Goal: Task Accomplishment & Management: Use online tool/utility

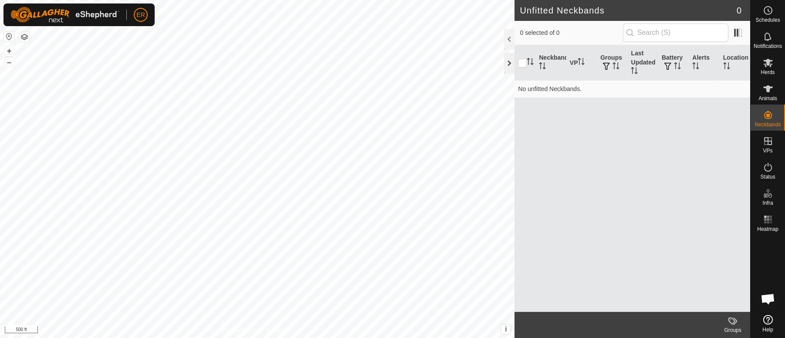
scroll to position [7596, 0]
click at [8, 50] on button "+" at bounding box center [9, 51] width 10 height 10
click at [767, 88] on icon at bounding box center [768, 88] width 10 height 7
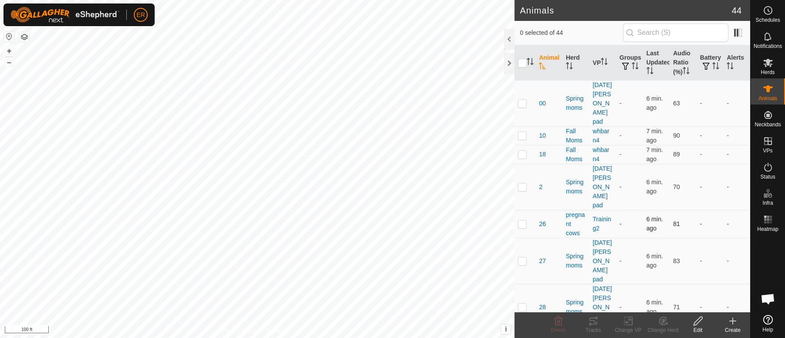
click at [627, 210] on td "-" at bounding box center [629, 224] width 27 height 28
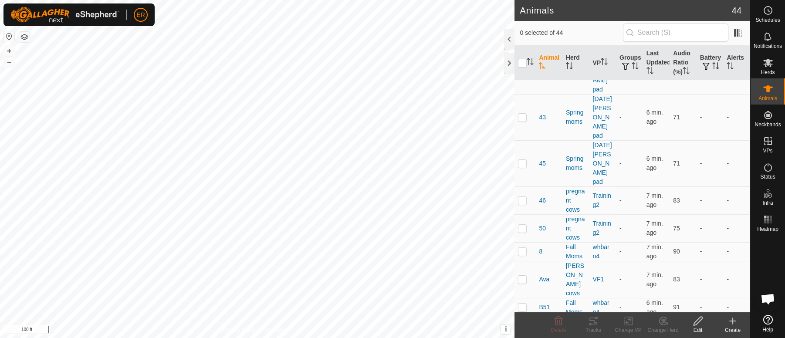
scroll to position [386, 0]
click at [522, 331] on p-checkbox at bounding box center [522, 334] width 9 height 7
checkbox input "true"
click at [627, 321] on icon at bounding box center [628, 321] width 11 height 10
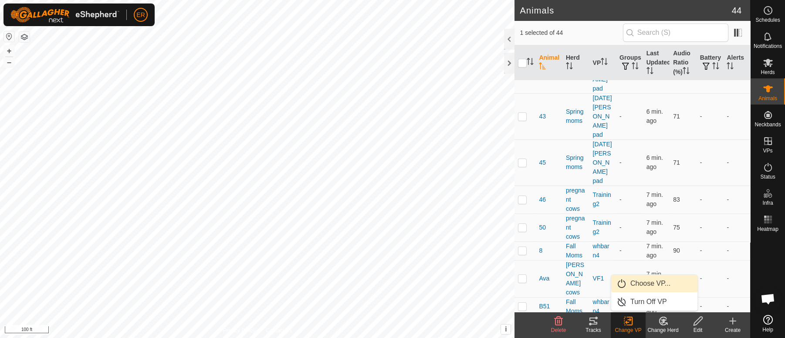
click at [649, 284] on link "Choose VP..." at bounding box center [654, 283] width 86 height 17
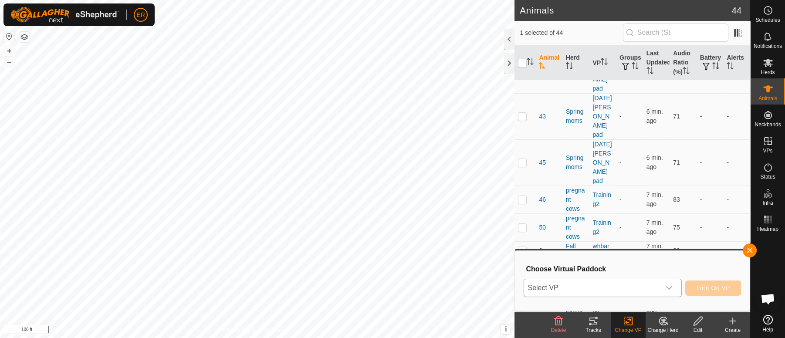
click at [667, 288] on icon "dropdown trigger" at bounding box center [669, 287] width 7 height 7
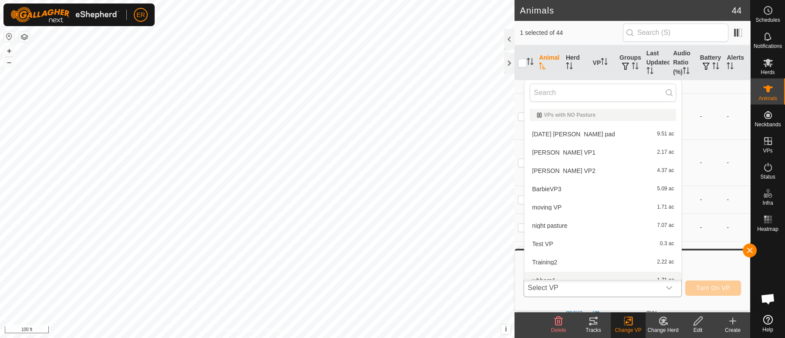
scroll to position [9, 0]
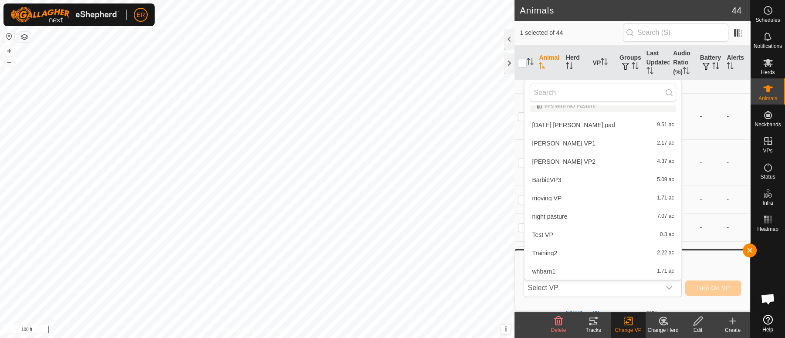
drag, startPoint x: 515, startPoint y: 190, endPoint x: 516, endPoint y: 210, distance: 20.1
click at [516, 260] on td at bounding box center [525, 278] width 21 height 37
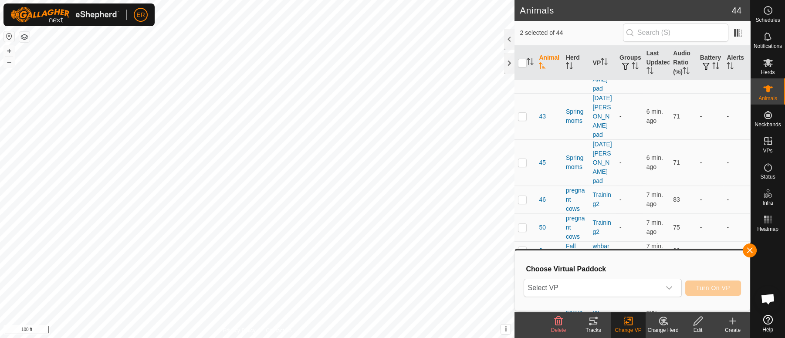
click at [522, 275] on p-checkbox at bounding box center [522, 278] width 9 height 7
checkbox input "false"
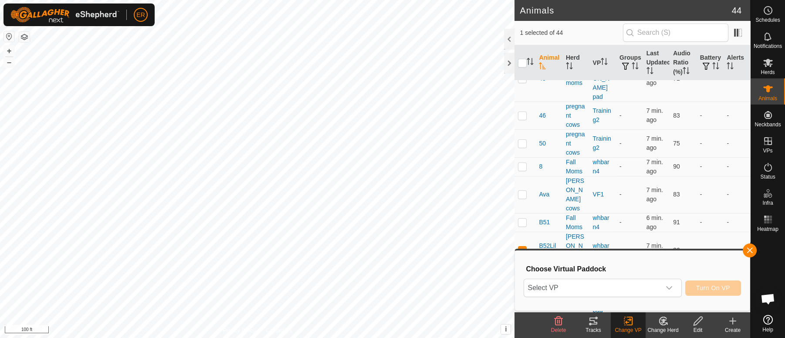
scroll to position [474, 0]
click at [671, 289] on icon "dropdown trigger" at bounding box center [669, 287] width 7 height 7
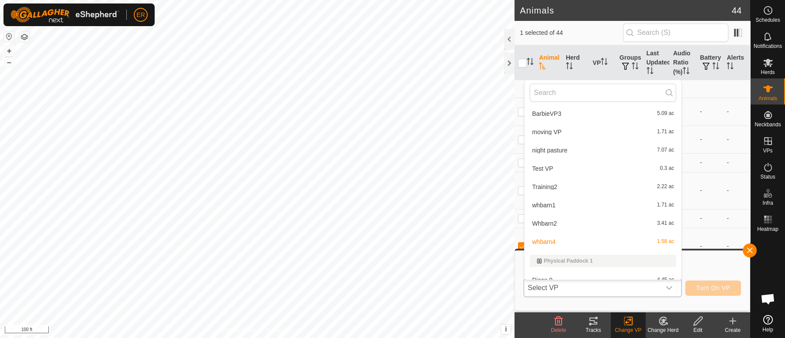
scroll to position [85, 0]
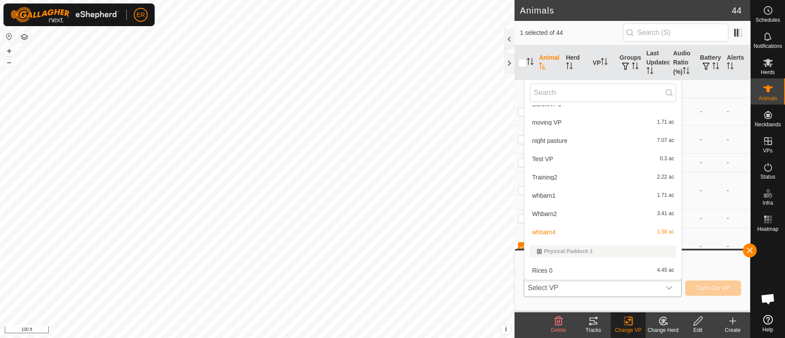
click at [540, 177] on li "Training2 2.22 ac" at bounding box center [603, 177] width 157 height 17
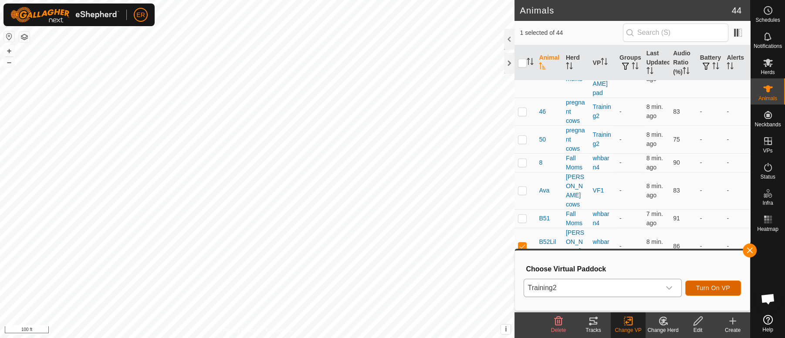
click at [706, 288] on span "Turn On VP" at bounding box center [713, 287] width 34 height 7
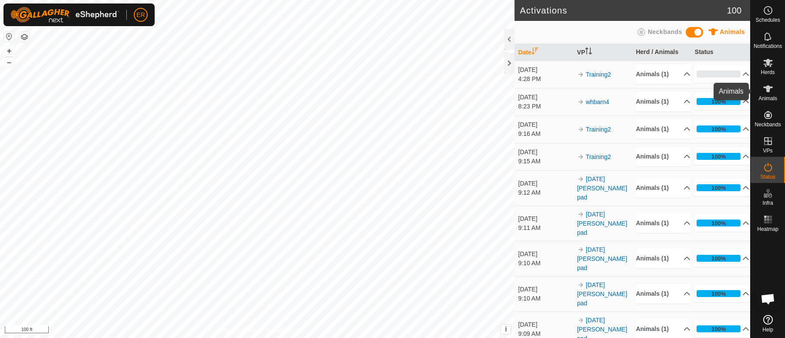
click at [768, 88] on icon at bounding box center [768, 88] width 10 height 7
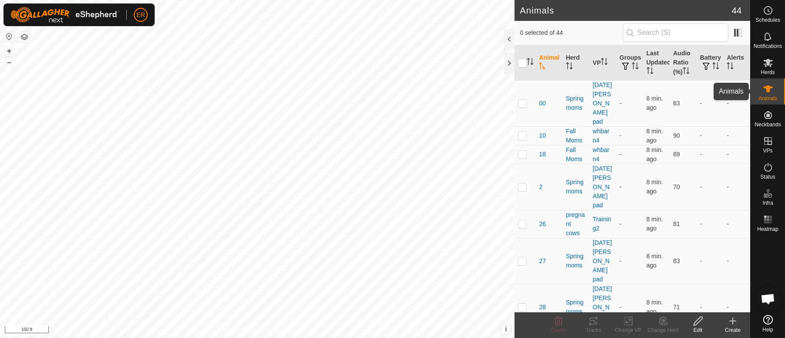
click at [769, 89] on icon at bounding box center [768, 88] width 10 height 7
click at [769, 64] on icon at bounding box center [768, 63] width 10 height 10
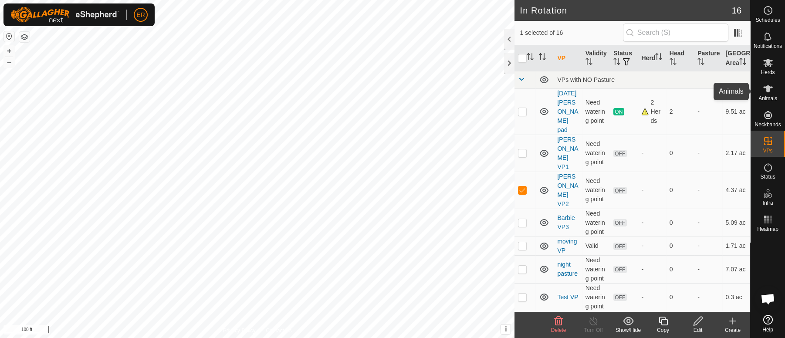
click at [767, 90] on icon at bounding box center [768, 88] width 10 height 7
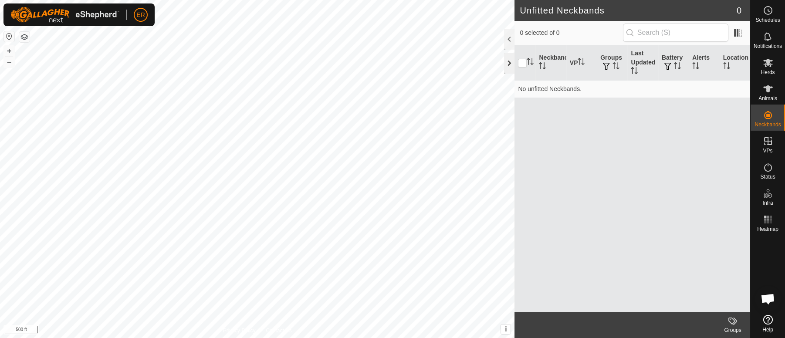
scroll to position [7596, 0]
click at [769, 87] on icon at bounding box center [768, 88] width 10 height 7
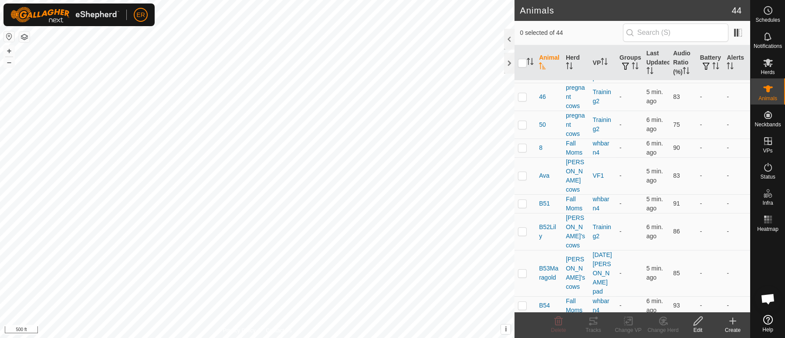
scroll to position [491, 0]
click at [543, 220] on span "B52Lily" at bounding box center [549, 229] width 20 height 18
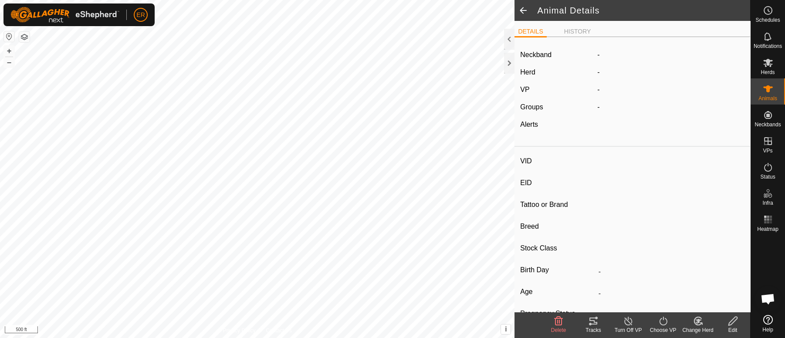
type input "B52Lily"
type input "-"
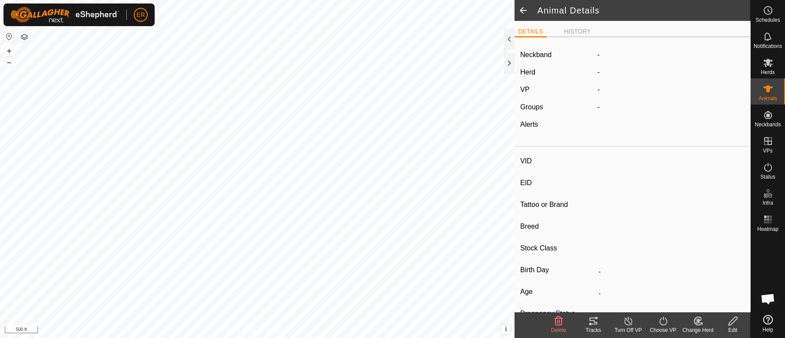
type input "Pregnant"
type input "0 kg"
type input "-"
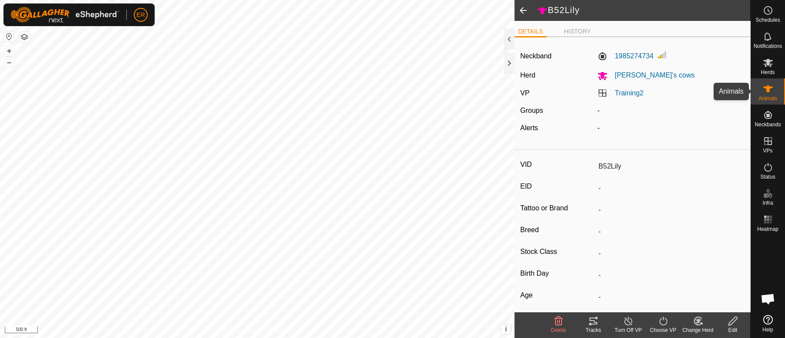
click at [764, 88] on icon at bounding box center [768, 89] width 10 height 10
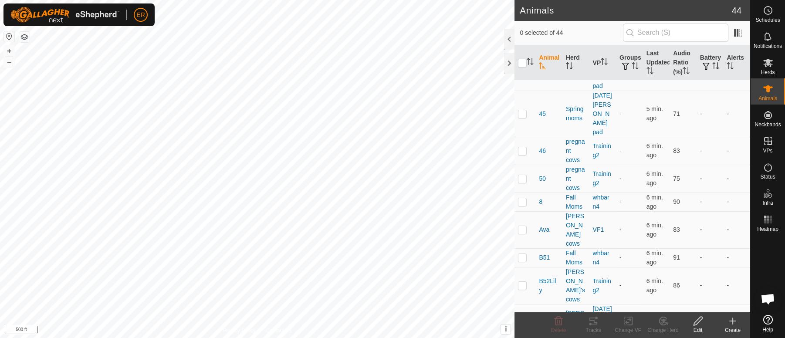
scroll to position [443, 0]
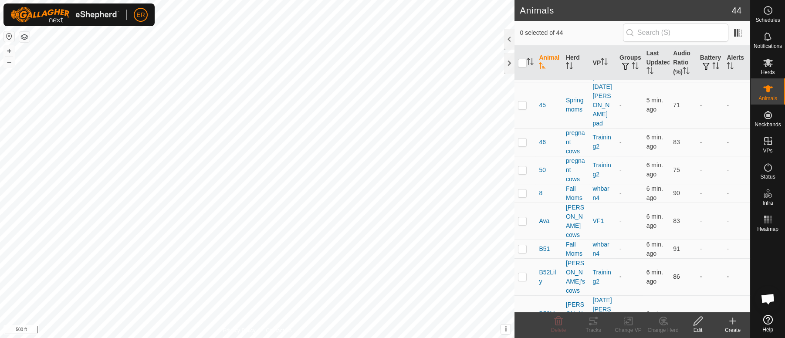
click at [521, 273] on p-checkbox at bounding box center [522, 276] width 9 height 7
checkbox input "true"
click at [627, 322] on icon at bounding box center [628, 321] width 6 height 6
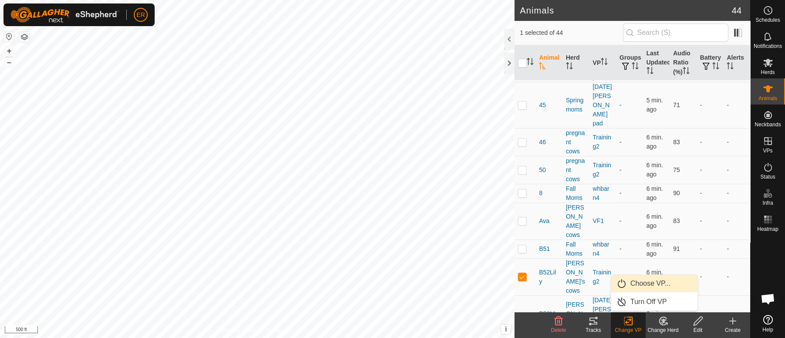
click at [644, 282] on link "Choose VP..." at bounding box center [654, 283] width 86 height 17
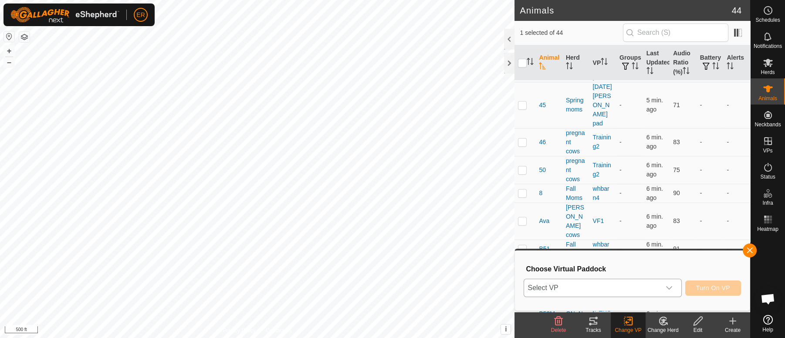
click at [666, 290] on icon "dropdown trigger" at bounding box center [669, 287] width 7 height 7
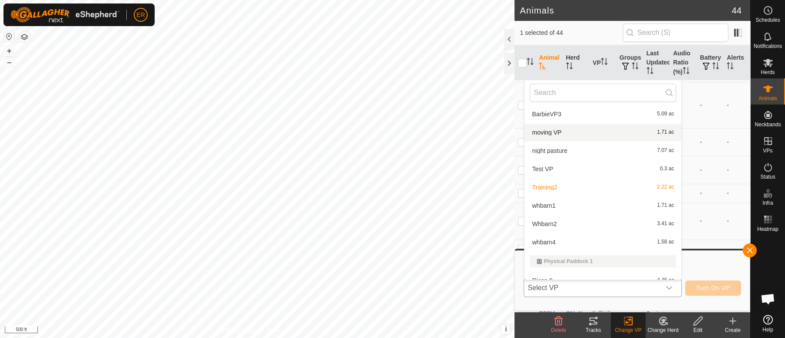
scroll to position [78, 0]
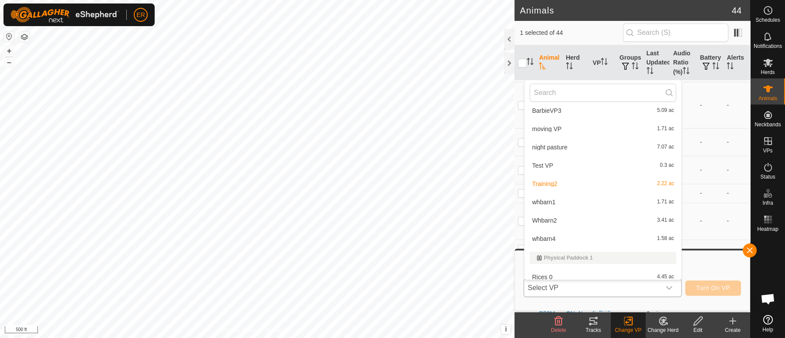
click at [543, 236] on li "whbarn4 1.58 ac" at bounding box center [603, 238] width 157 height 17
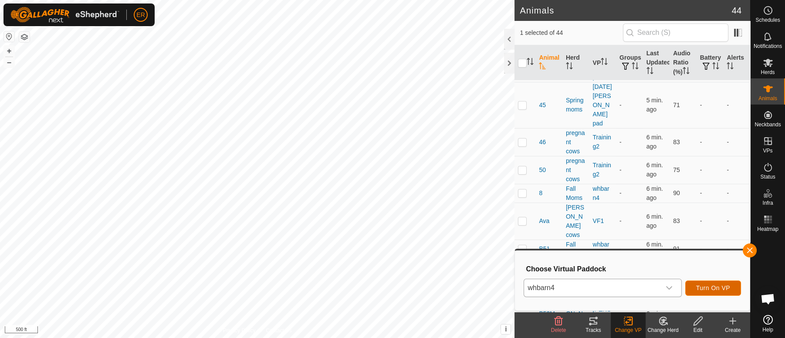
click at [695, 287] on button "Turn On VP" at bounding box center [713, 288] width 56 height 15
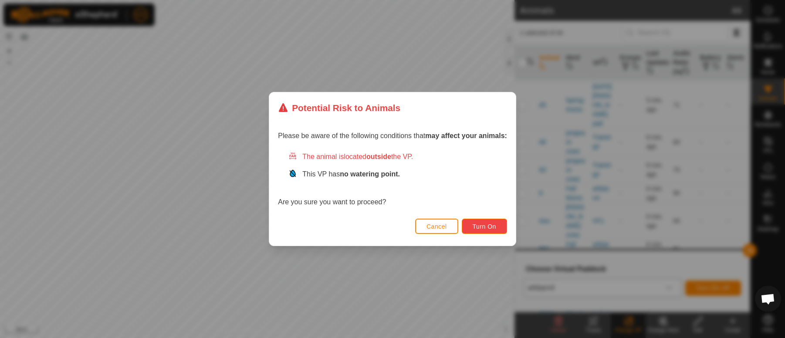
click at [476, 227] on span "Turn On" at bounding box center [485, 226] width 24 height 7
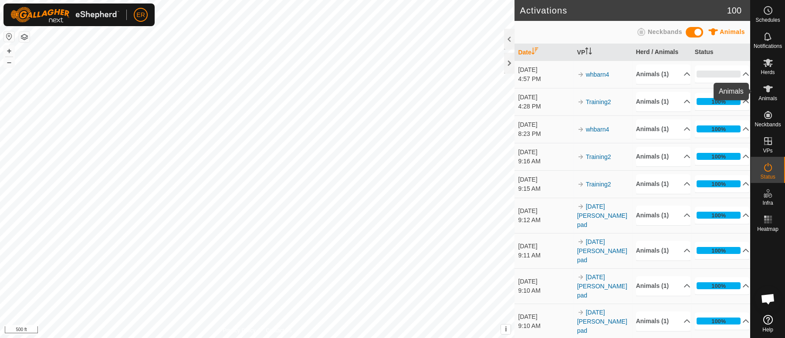
click at [766, 90] on icon at bounding box center [768, 88] width 10 height 7
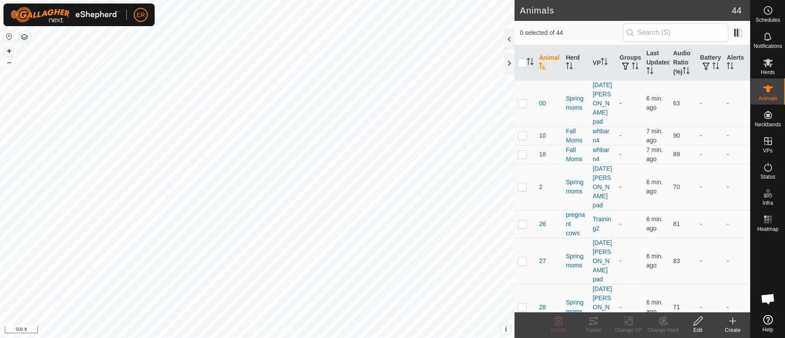
click at [10, 48] on button "+" at bounding box center [9, 51] width 10 height 10
click at [713, 238] on td "-" at bounding box center [710, 261] width 27 height 46
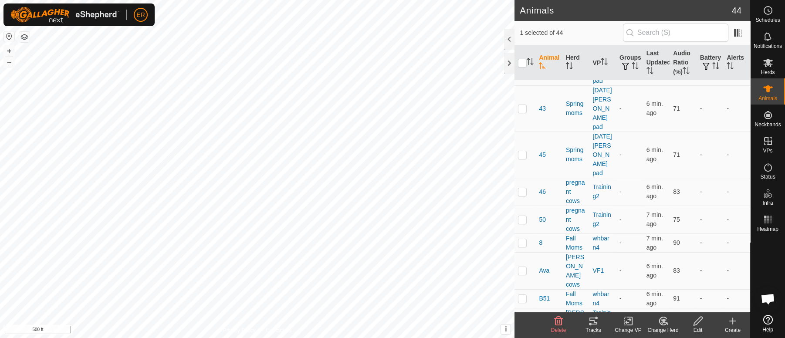
scroll to position [412, 0]
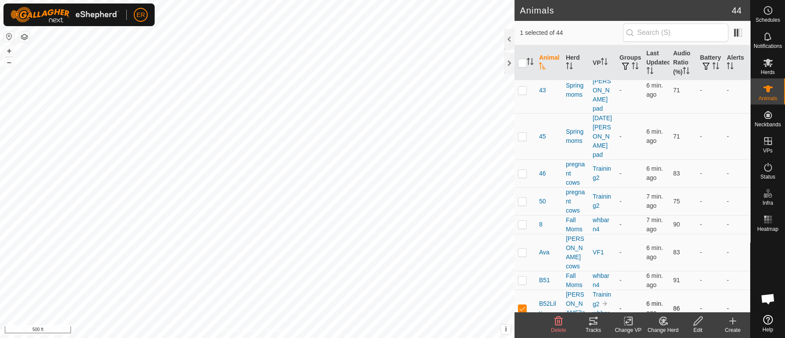
click at [521, 305] on p-checkbox at bounding box center [522, 308] width 9 height 7
checkbox input "false"
click at [772, 86] on icon at bounding box center [768, 89] width 10 height 10
click at [769, 88] on icon at bounding box center [768, 88] width 10 height 7
